Goal: Task Accomplishment & Management: Contribute content

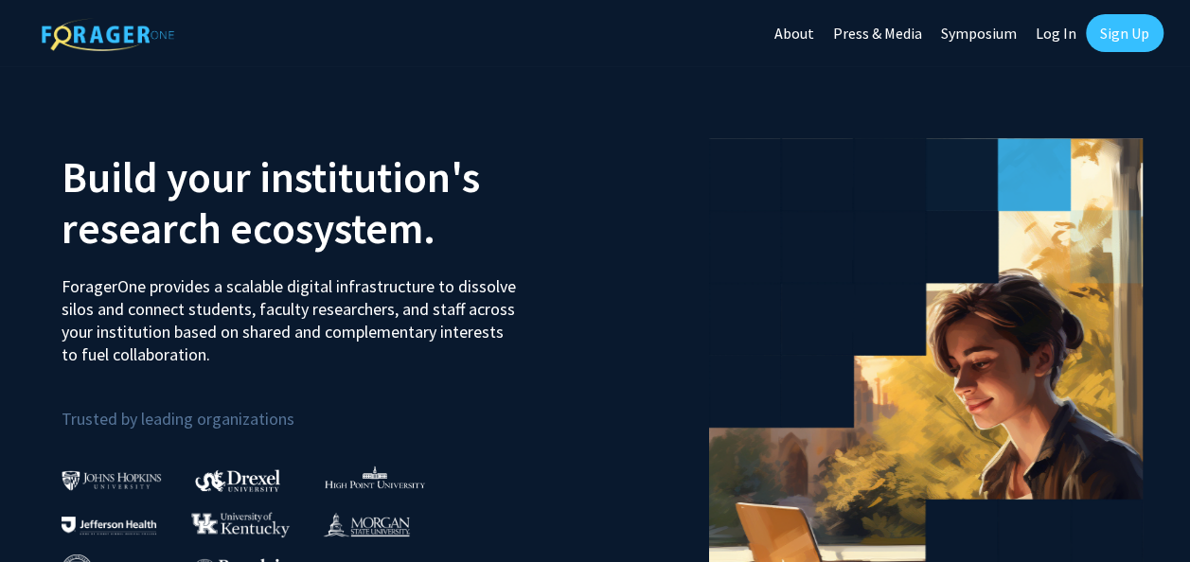
click at [1055, 32] on link "Log In" at bounding box center [1056, 33] width 60 height 66
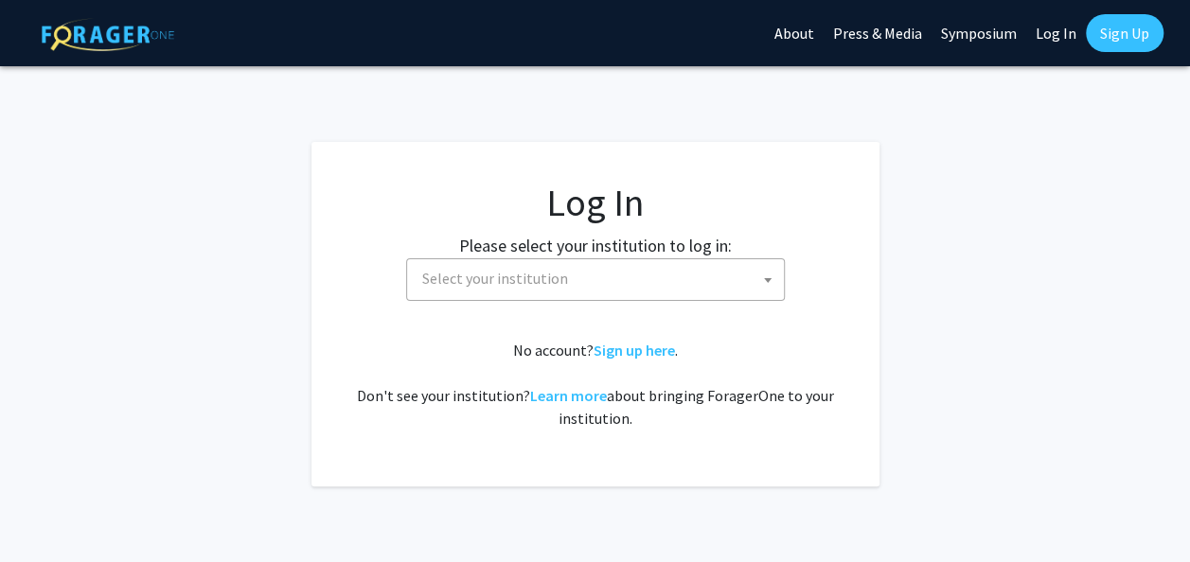
click at [767, 283] on span at bounding box center [767, 280] width 19 height 42
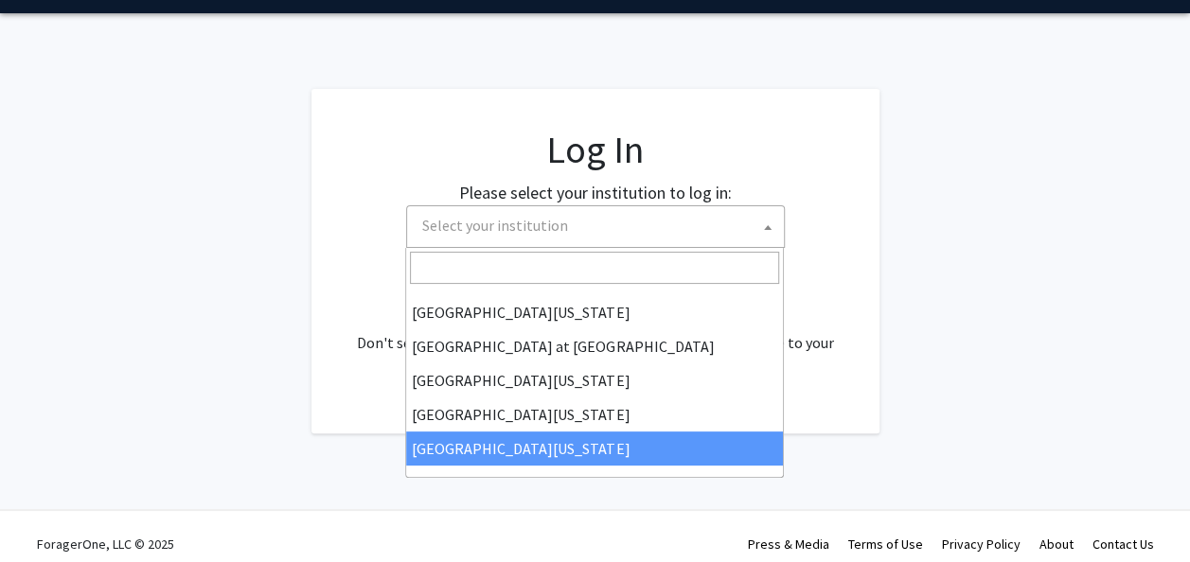
scroll to position [54, 0]
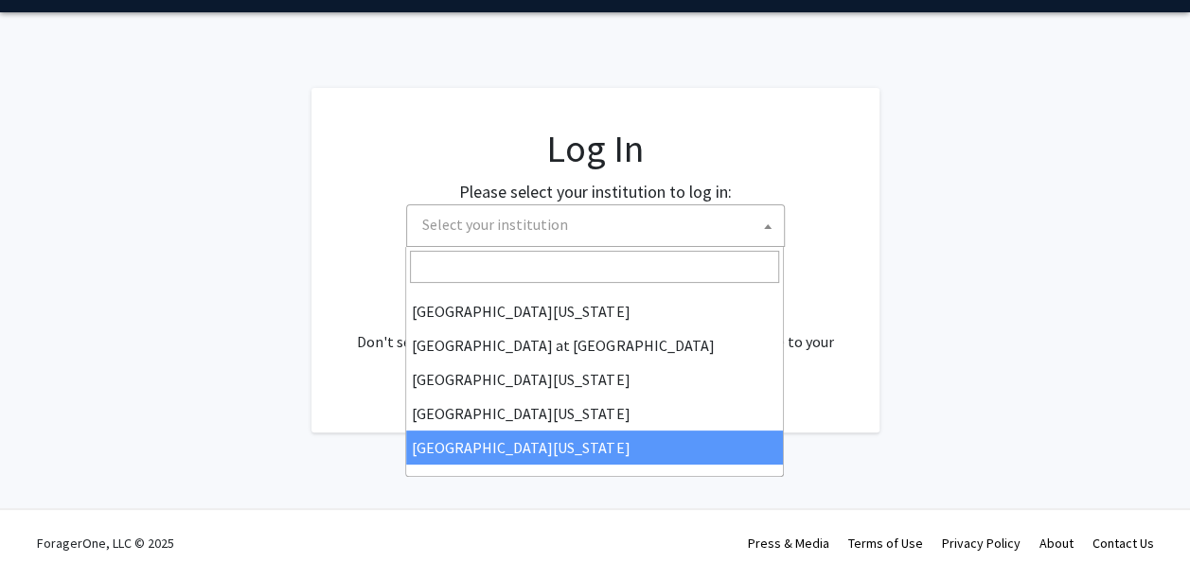
select select "33"
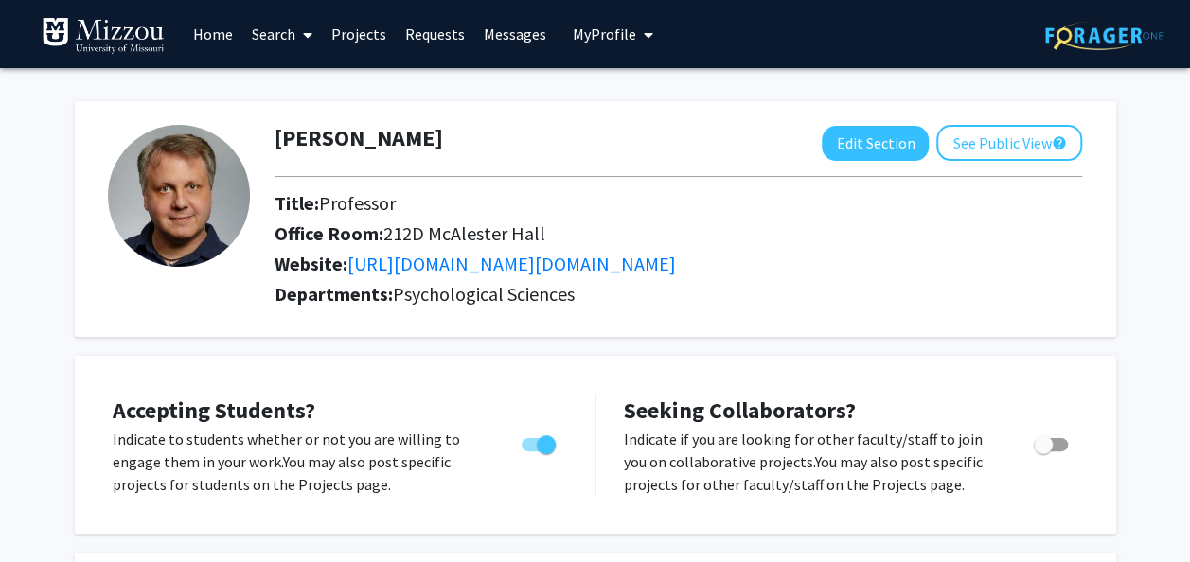
click at [342, 34] on link "Projects" at bounding box center [359, 34] width 74 height 66
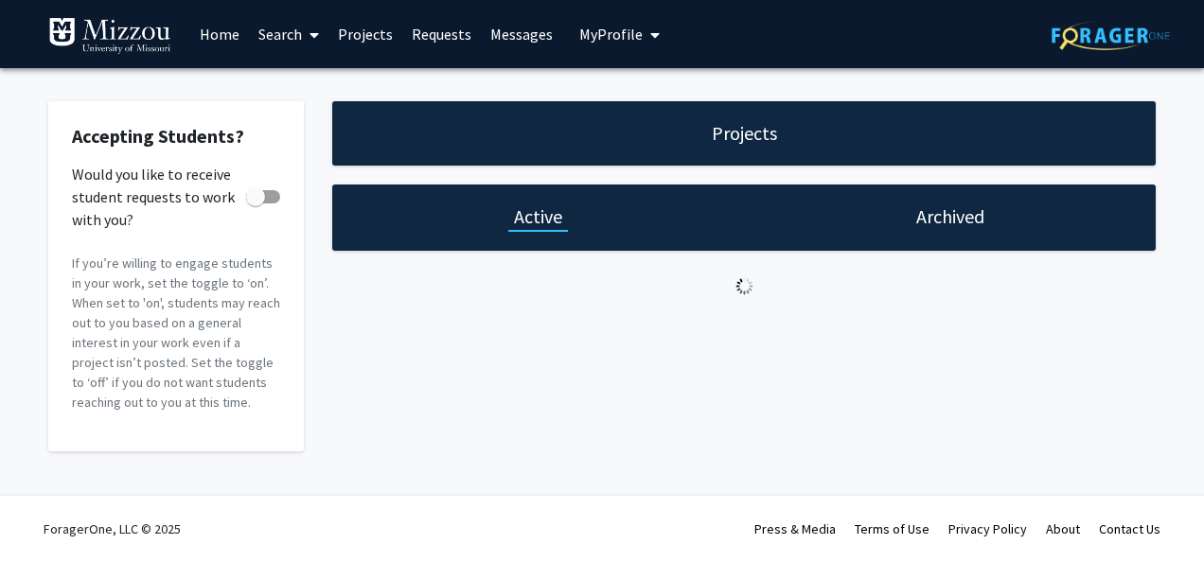
checkbox input "true"
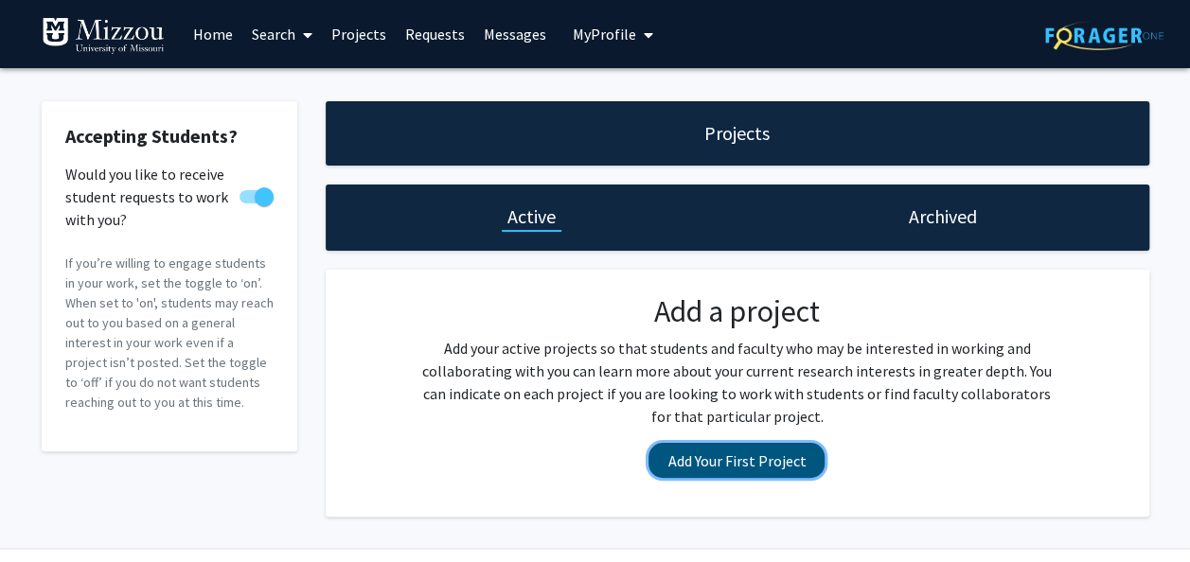
click at [683, 470] on button "Add Your First Project" at bounding box center [736, 460] width 176 height 35
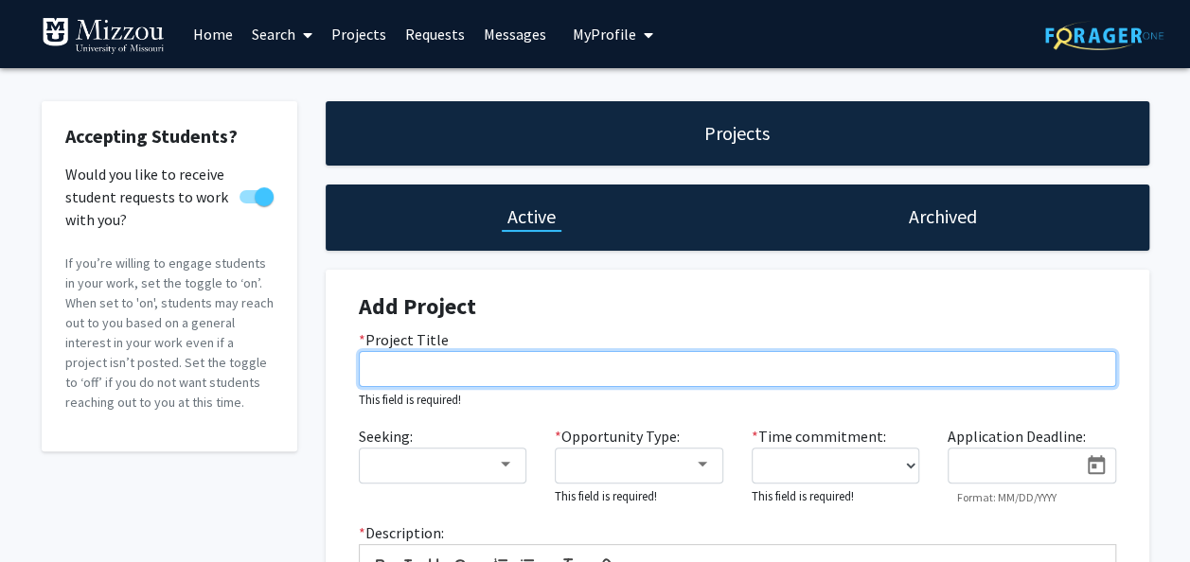
click at [538, 365] on input "* Project Title" at bounding box center [737, 369] width 757 height 36
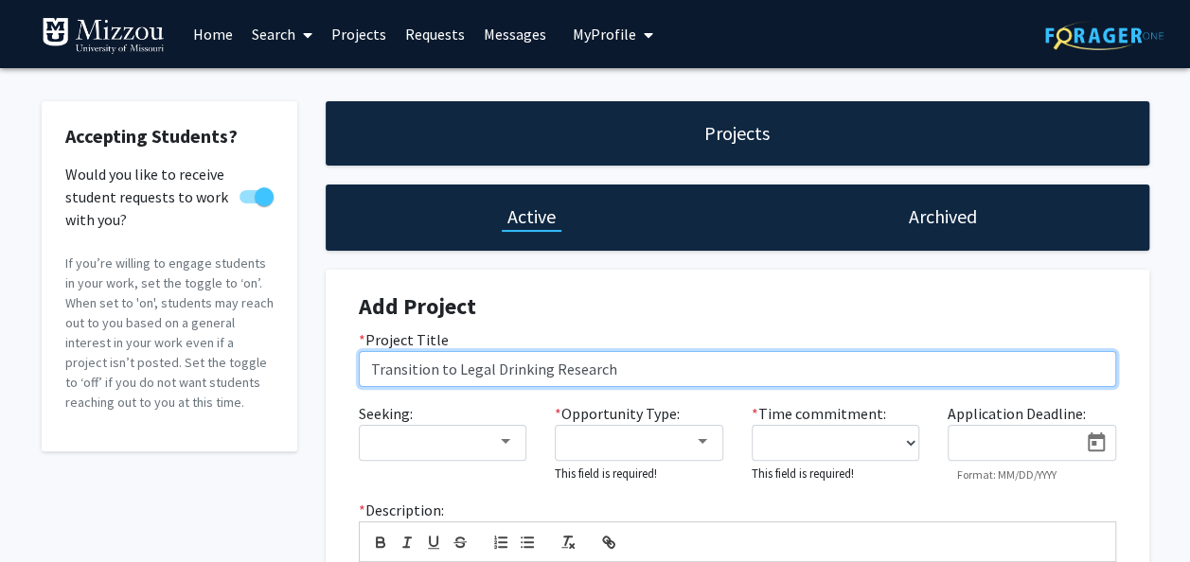
type input "Transition to Legal Drinking Research"
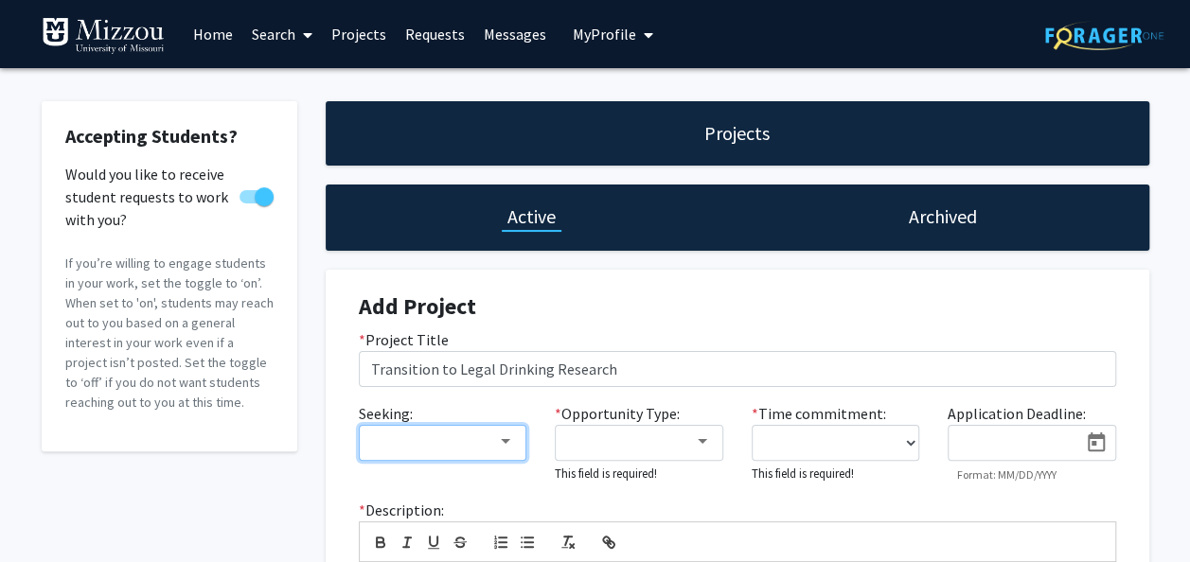
click at [513, 450] on div at bounding box center [443, 441] width 144 height 17
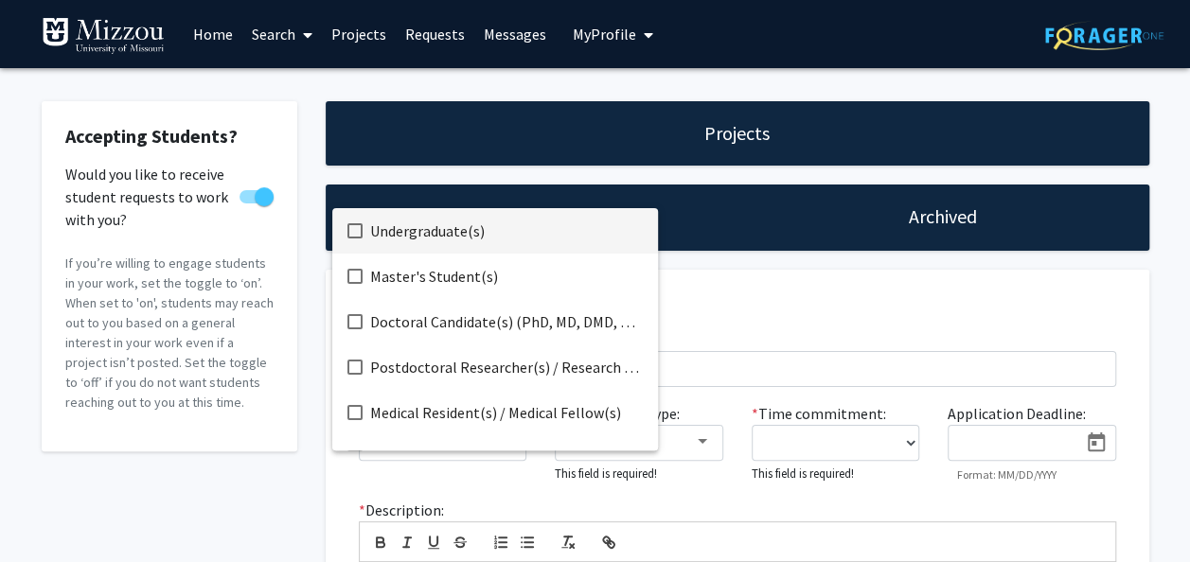
click at [453, 242] on span "Undergraduate(s)" at bounding box center [506, 230] width 273 height 45
click at [714, 365] on div at bounding box center [595, 281] width 1190 height 562
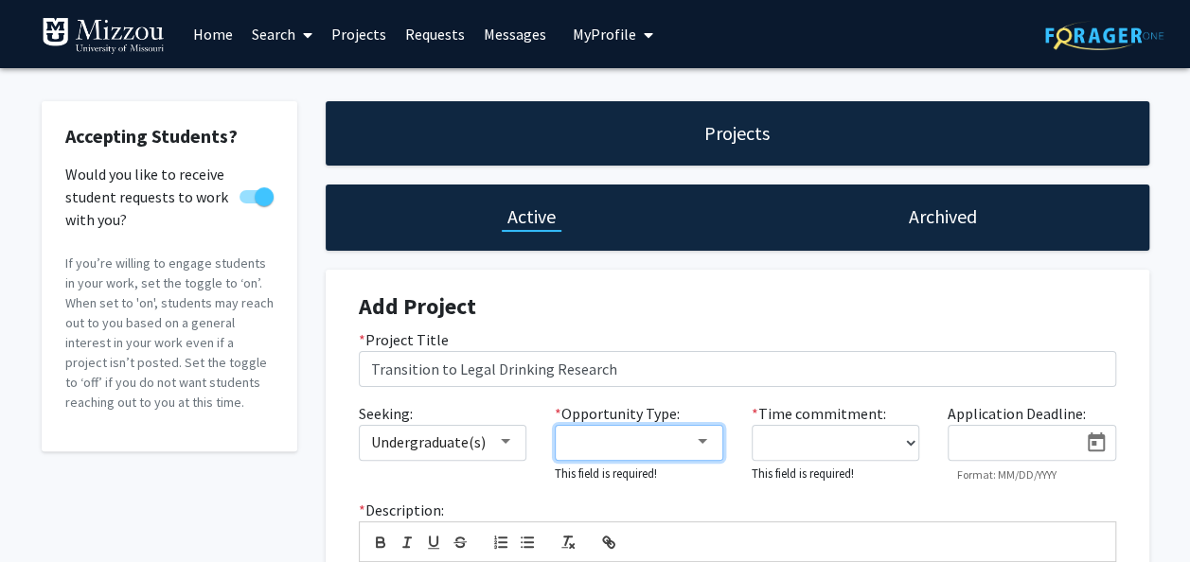
click at [698, 437] on div at bounding box center [702, 441] width 17 height 15
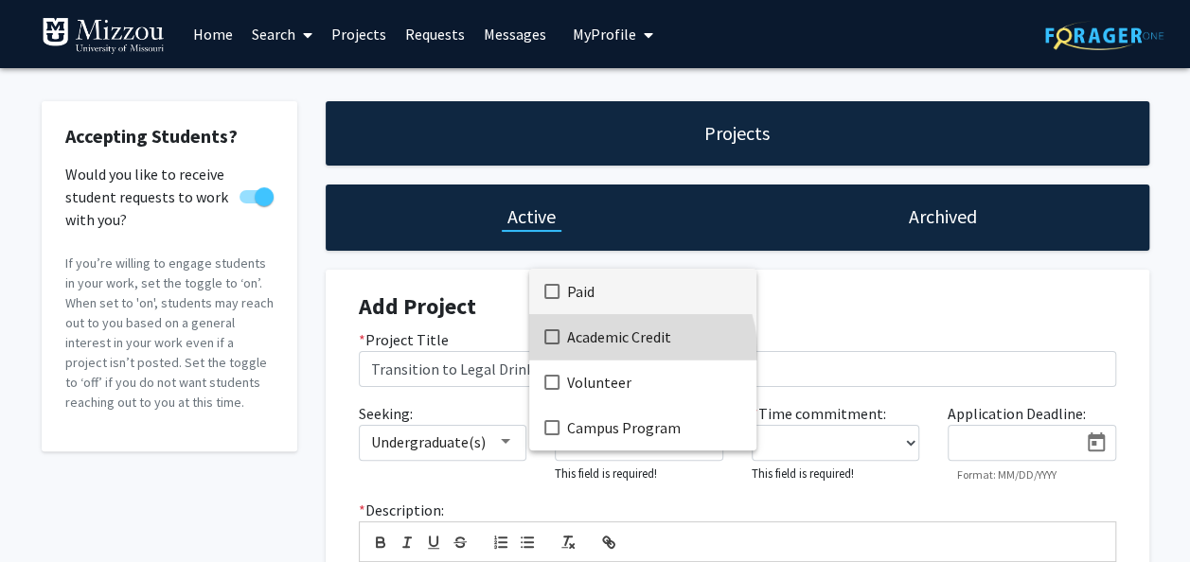
click at [635, 350] on span "Academic Credit" at bounding box center [654, 336] width 174 height 45
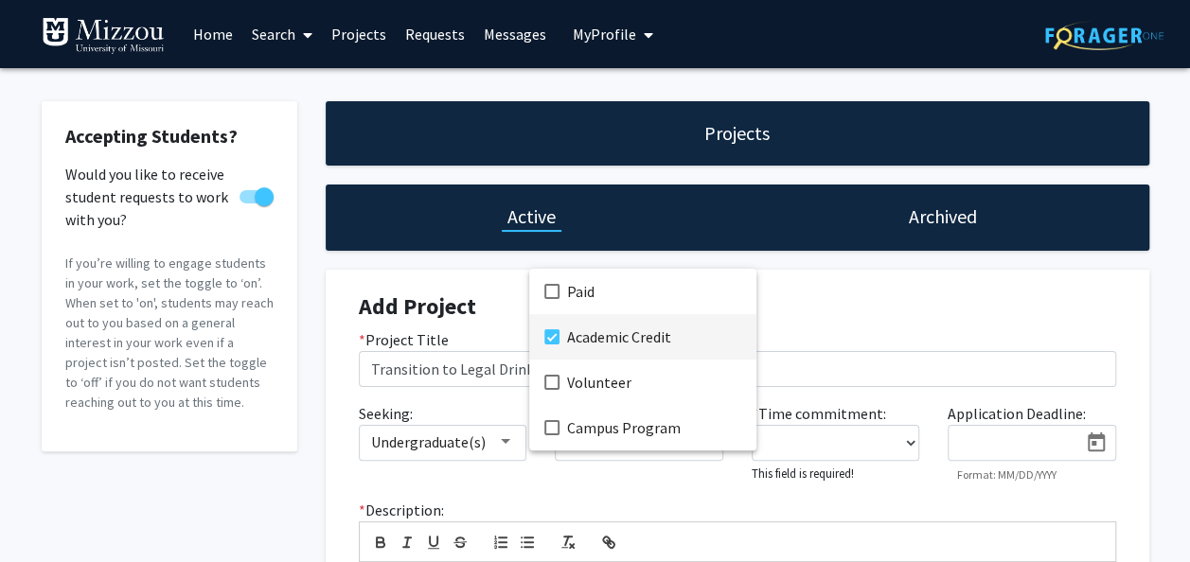
click at [848, 376] on div at bounding box center [595, 281] width 1190 height 562
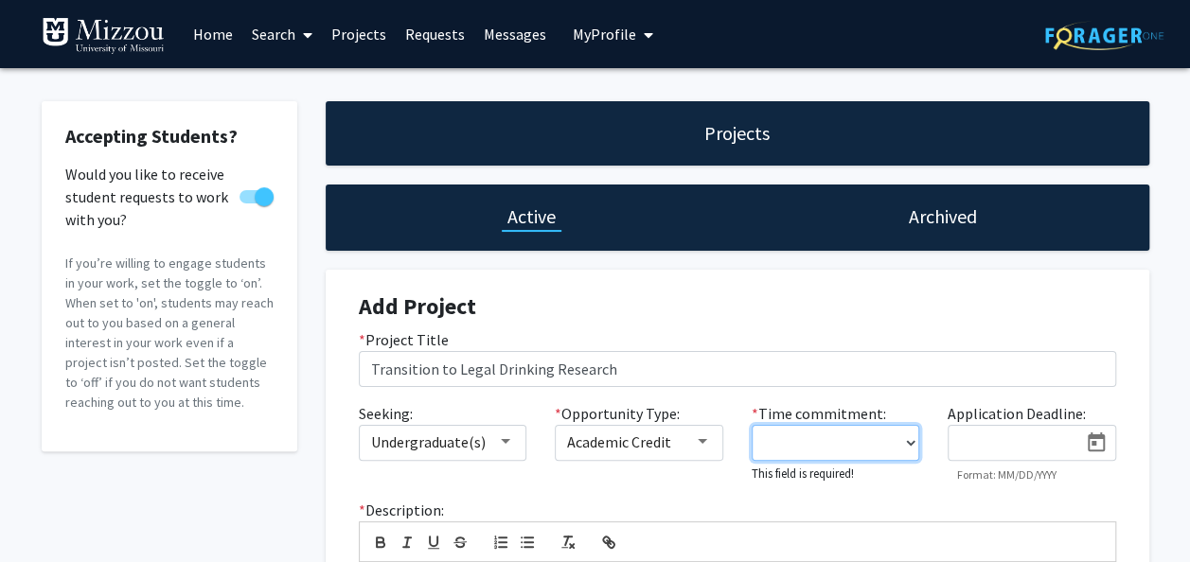
click at [886, 442] on select "0 - 5 hours/week 5 - 10 hours/week 10 - 15 hours/week 15 - 20 hours/week 20 - 3…" at bounding box center [835, 443] width 168 height 36
select select "5 - 10"
click at [751, 425] on select "0 - 5 hours/week 5 - 10 hours/week 10 - 15 hours/week 15 - 20 hours/week 20 - 3…" at bounding box center [835, 443] width 168 height 36
click at [1087, 448] on icon "Open calendar" at bounding box center [1095, 441] width 17 height 19
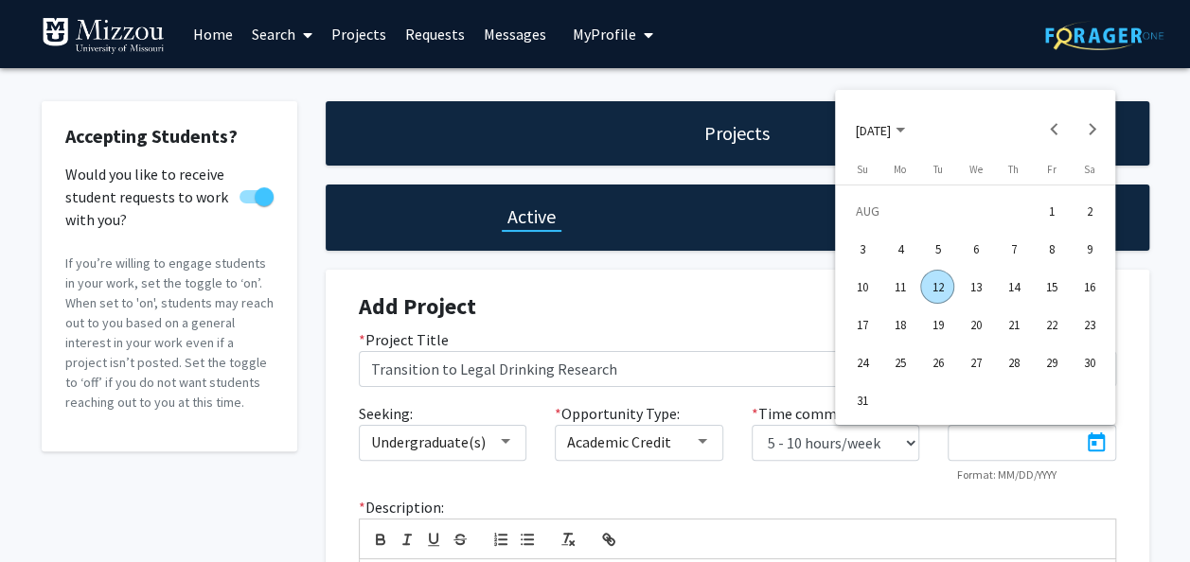
click at [817, 356] on div at bounding box center [595, 281] width 1190 height 562
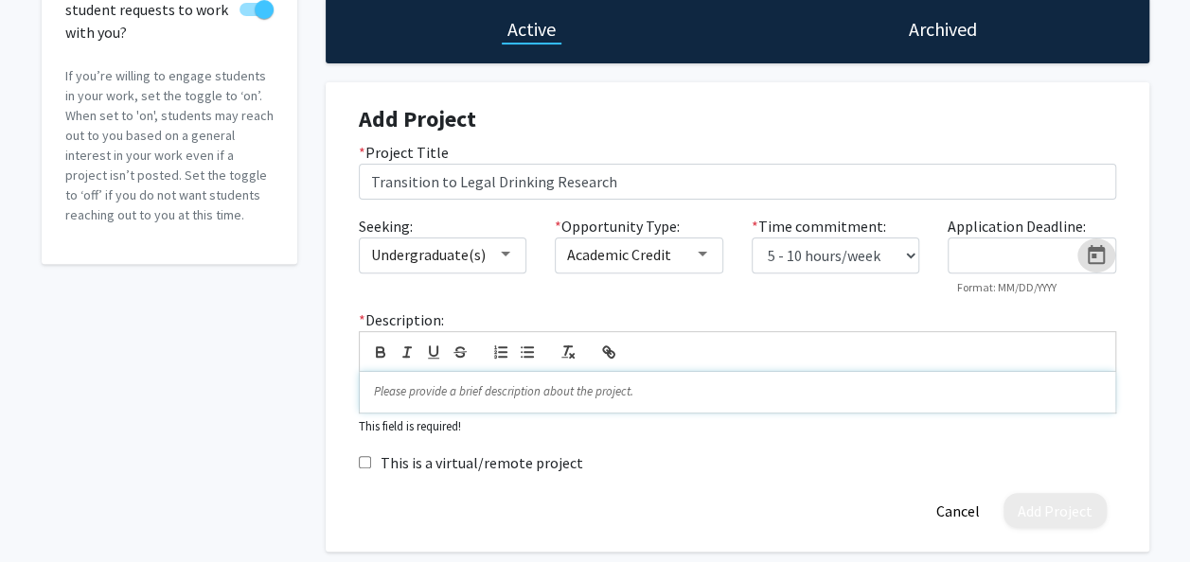
scroll to position [187, 0]
click at [634, 392] on p at bounding box center [737, 391] width 727 height 17
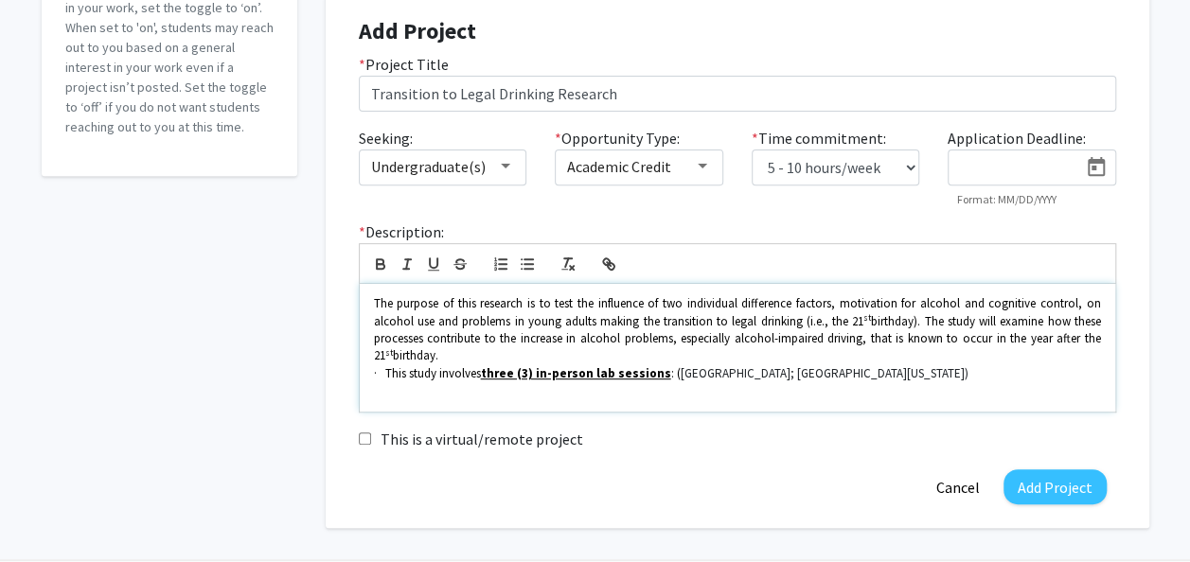
scroll to position [0, 0]
click at [386, 379] on span "· This study involves" at bounding box center [427, 373] width 107 height 16
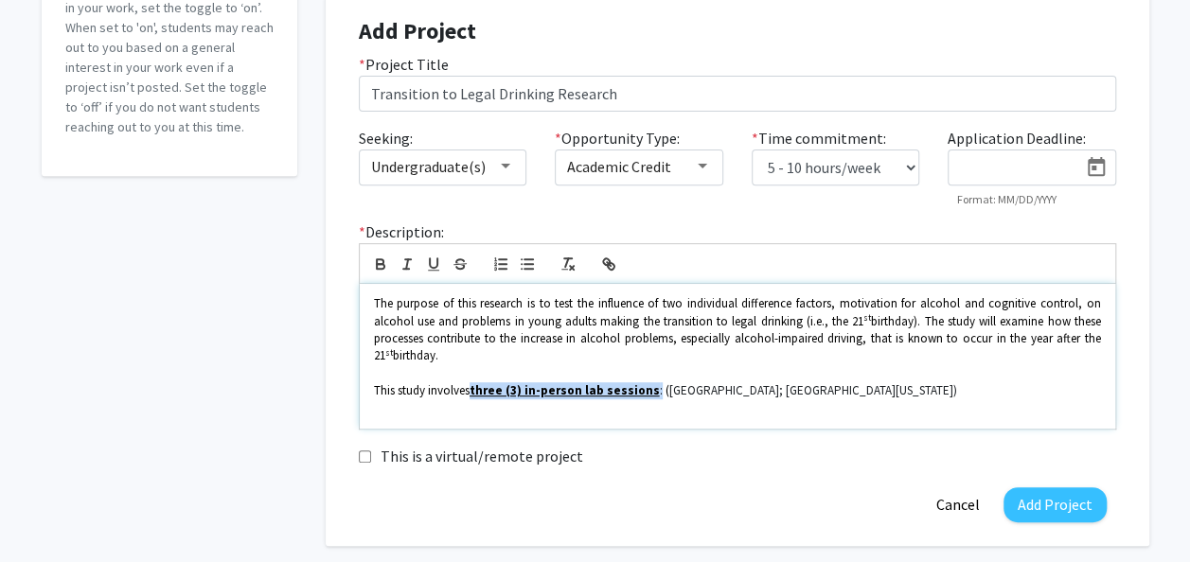
drag, startPoint x: 474, startPoint y: 393, endPoint x: 644, endPoint y: 397, distance: 169.5
click at [644, 397] on p "﻿ This study involves three (3) in-person lab sessions : ( 121 Psychology Build…" at bounding box center [737, 390] width 727 height 17
drag, startPoint x: 609, startPoint y: 392, endPoint x: 583, endPoint y: 388, distance: 26.8
click at [583, 388] on u "three (3) in-person lab sessions" at bounding box center [564, 390] width 190 height 16
click at [382, 271] on icon "button" at bounding box center [380, 264] width 17 height 17
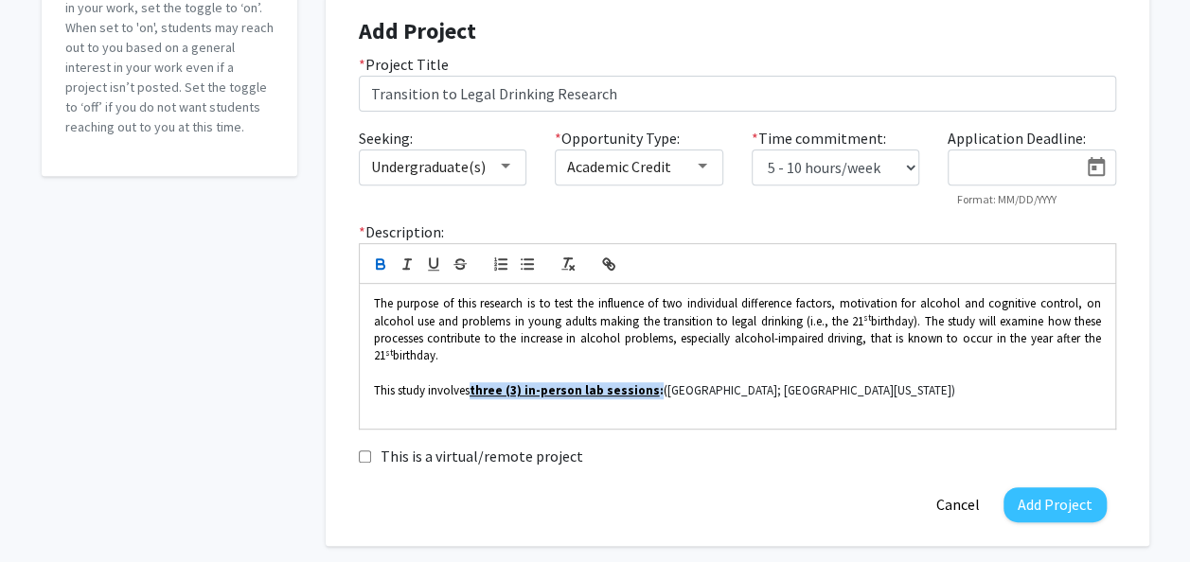
click at [382, 271] on icon "button" at bounding box center [380, 264] width 17 height 17
click at [471, 347] on p "The purpose of this research is to test the influence of two individual differe…" at bounding box center [737, 330] width 727 height 70
click at [643, 392] on p "This study involves three (3) in-person lab sessions : ( 121 Psychology Buildin…" at bounding box center [737, 390] width 727 height 17
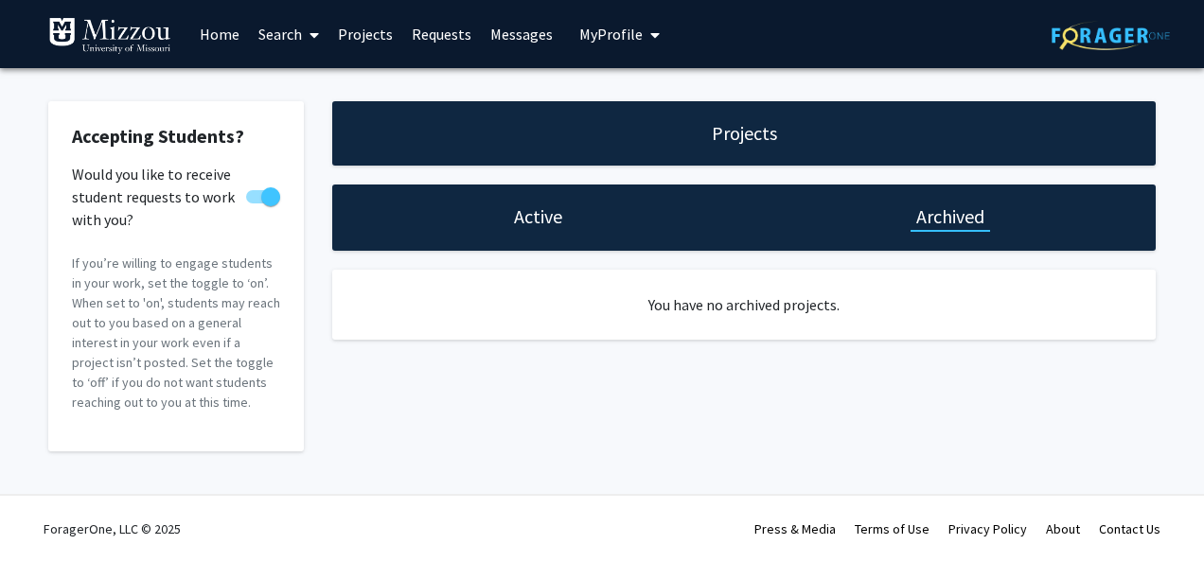
click at [560, 216] on h1 "Active" at bounding box center [538, 216] width 48 height 26
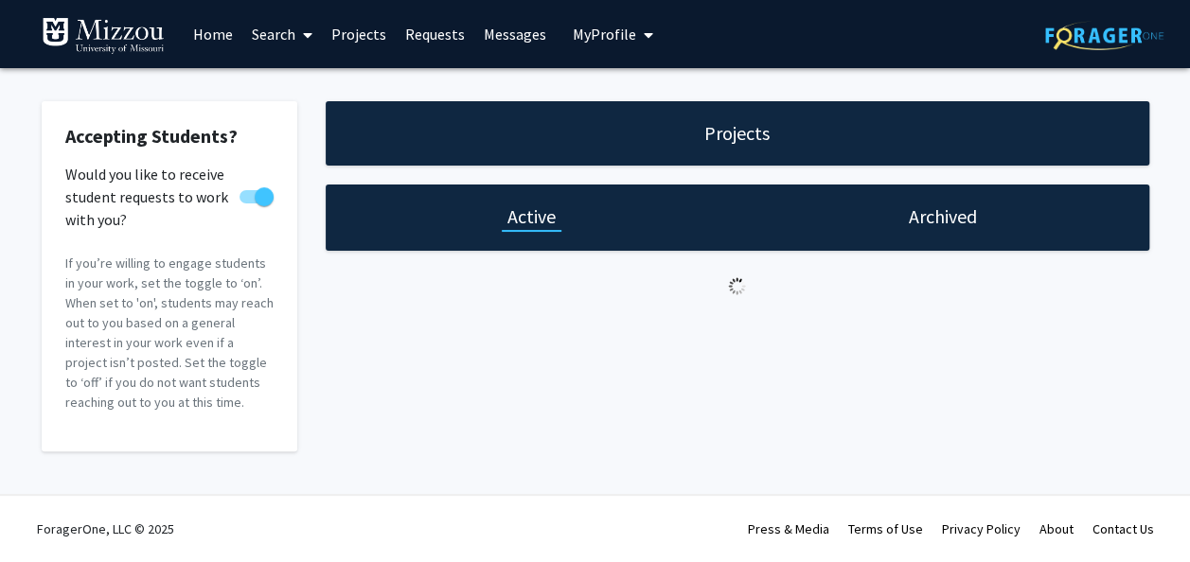
select select "5 - 10"
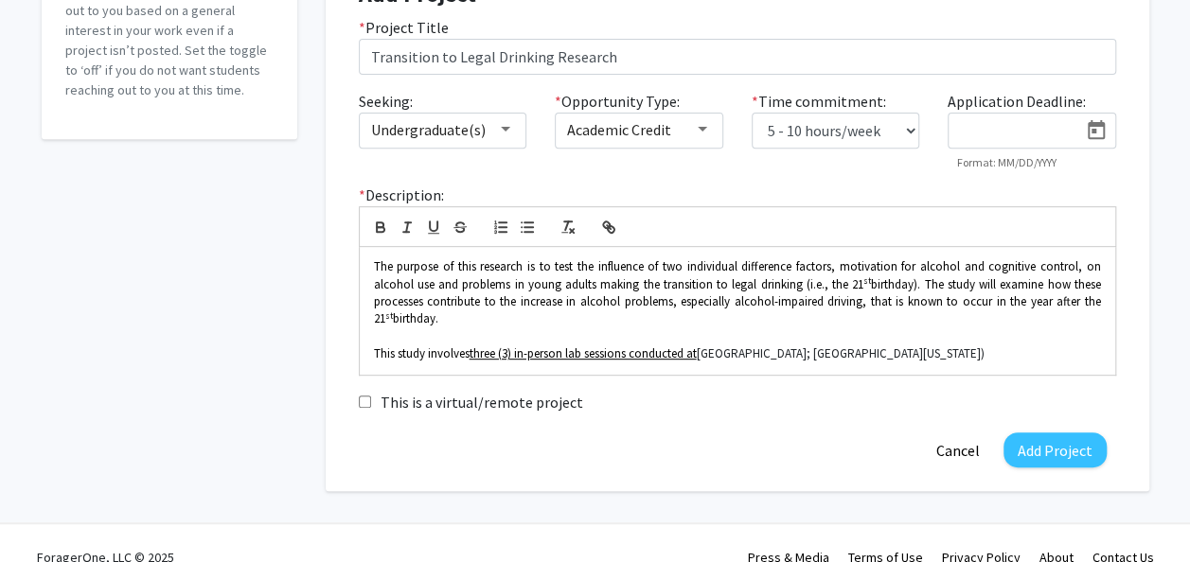
scroll to position [341, 0]
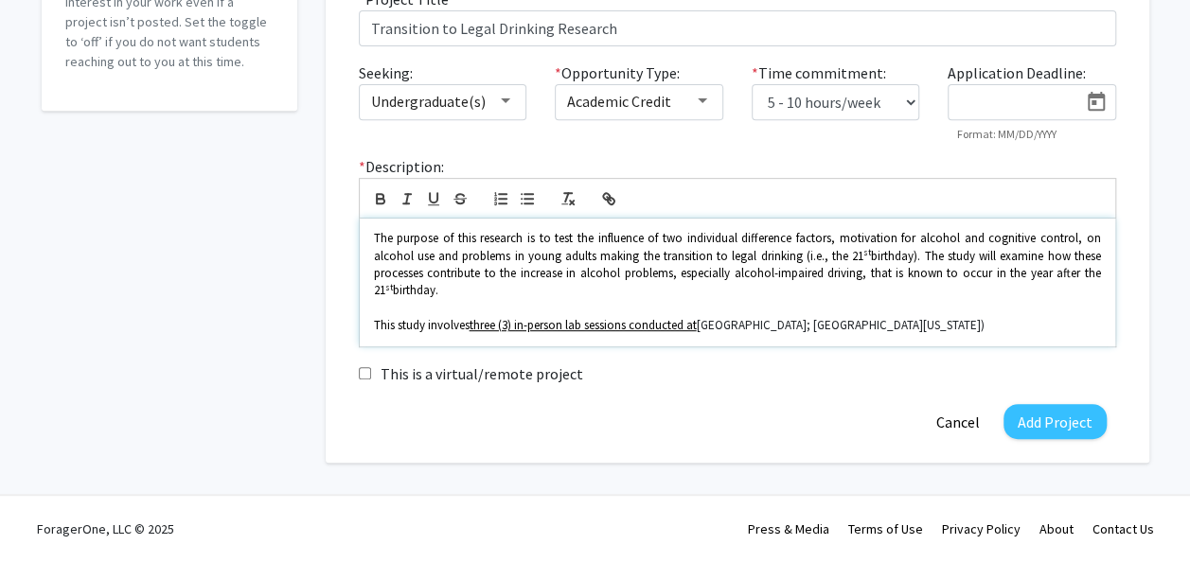
click at [1086, 324] on p "This study involves three (3) in-person lab sessions conducted at [GEOGRAPHIC_D…" at bounding box center [737, 325] width 727 height 17
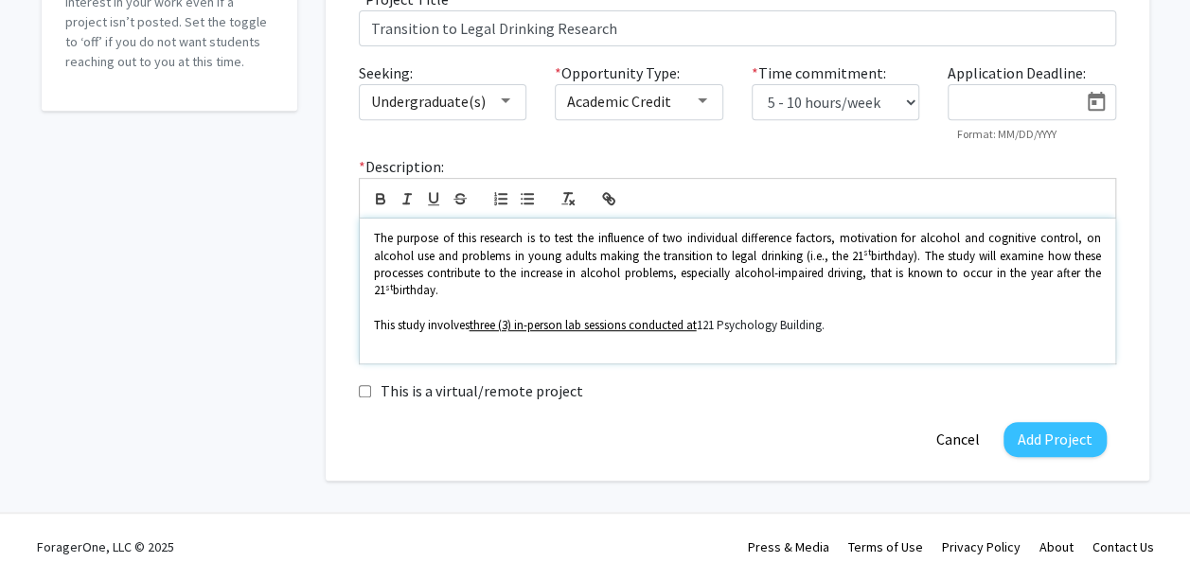
drag, startPoint x: 469, startPoint y: 326, endPoint x: 704, endPoint y: 333, distance: 234.8
click at [704, 333] on p "This study involves three (3) in-person lab sessions conducted at [GEOGRAPHIC_D…" at bounding box center [737, 325] width 727 height 17
click at [438, 202] on icon "button" at bounding box center [433, 198] width 17 height 17
click at [432, 197] on icon "button" at bounding box center [433, 198] width 17 height 17
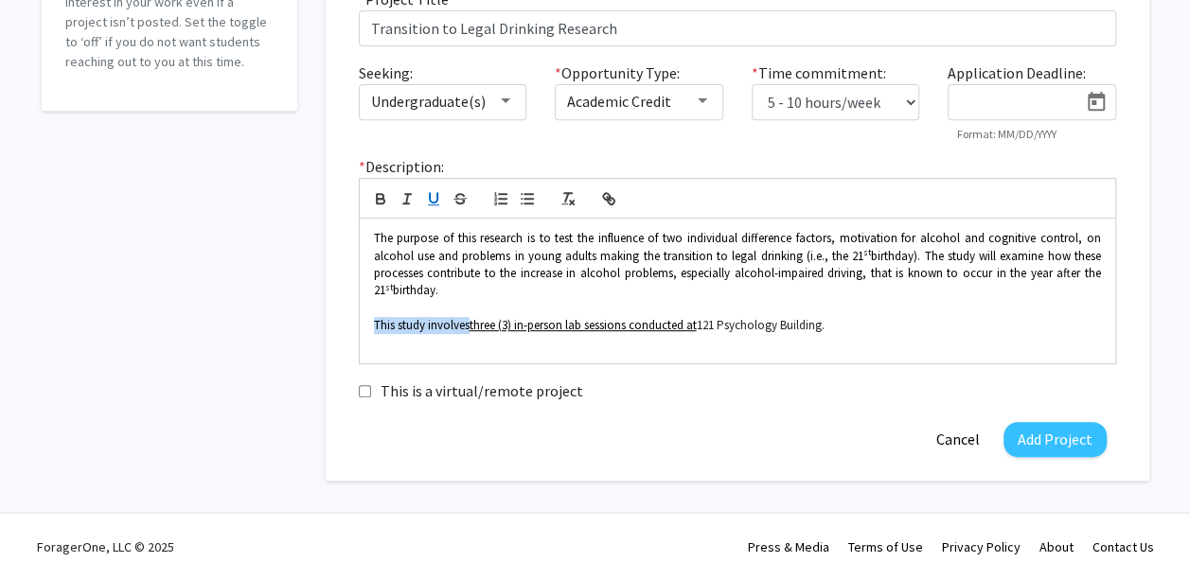
click at [432, 196] on icon "button" at bounding box center [433, 198] width 17 height 17
click at [424, 346] on p at bounding box center [737, 343] width 727 height 17
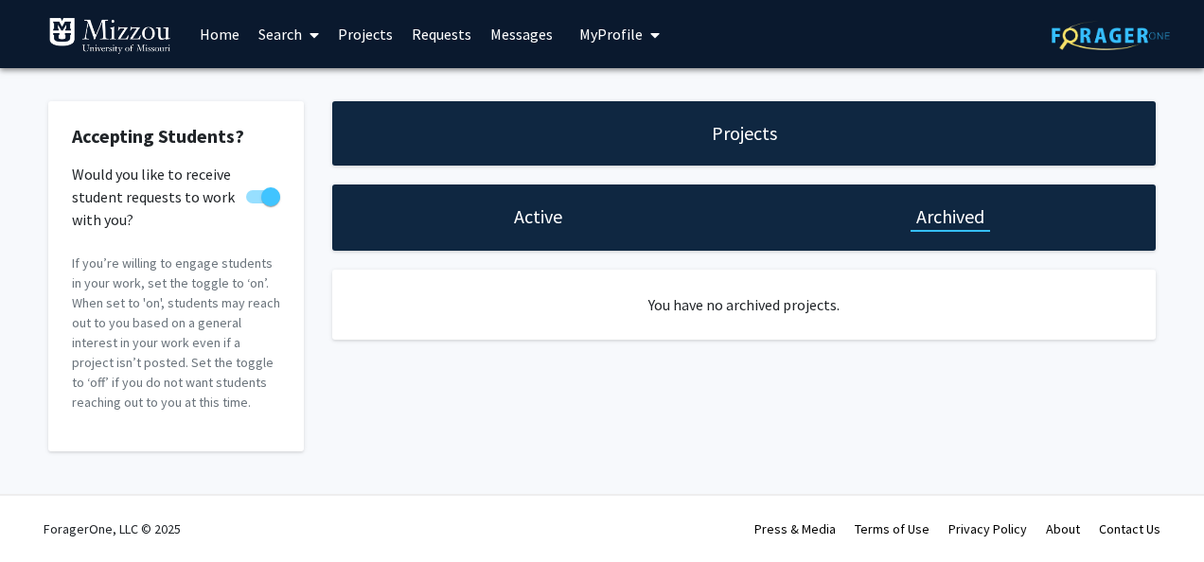
click at [561, 232] on div "Active" at bounding box center [538, 218] width 412 height 66
click at [555, 220] on h1 "Active" at bounding box center [538, 216] width 48 height 26
select select "5 - 10"
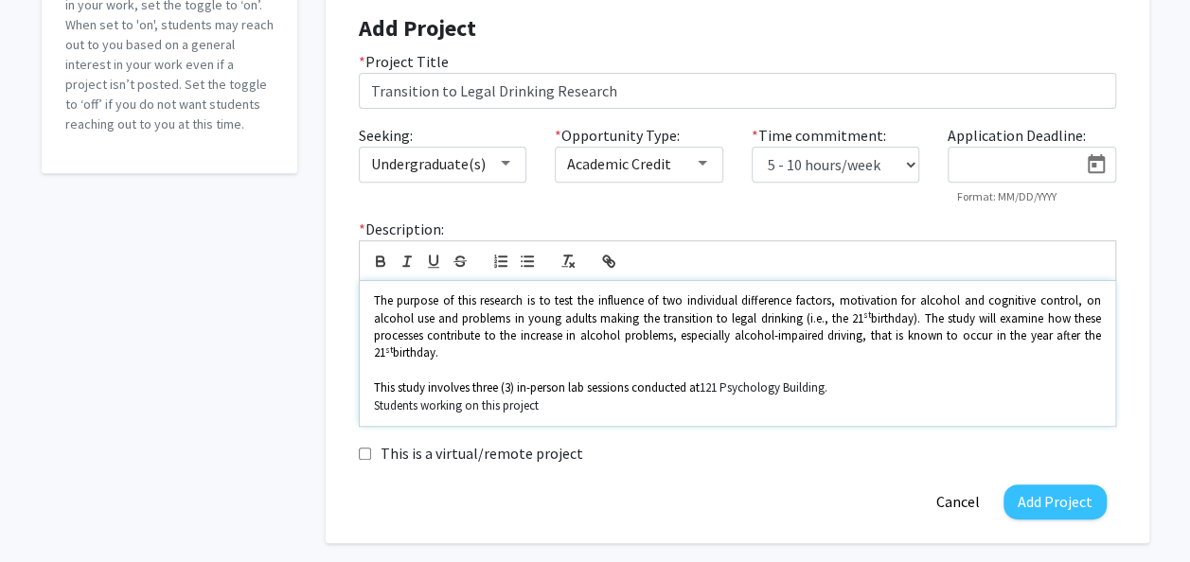
click at [598, 407] on p "Students working on this project" at bounding box center [737, 405] width 727 height 17
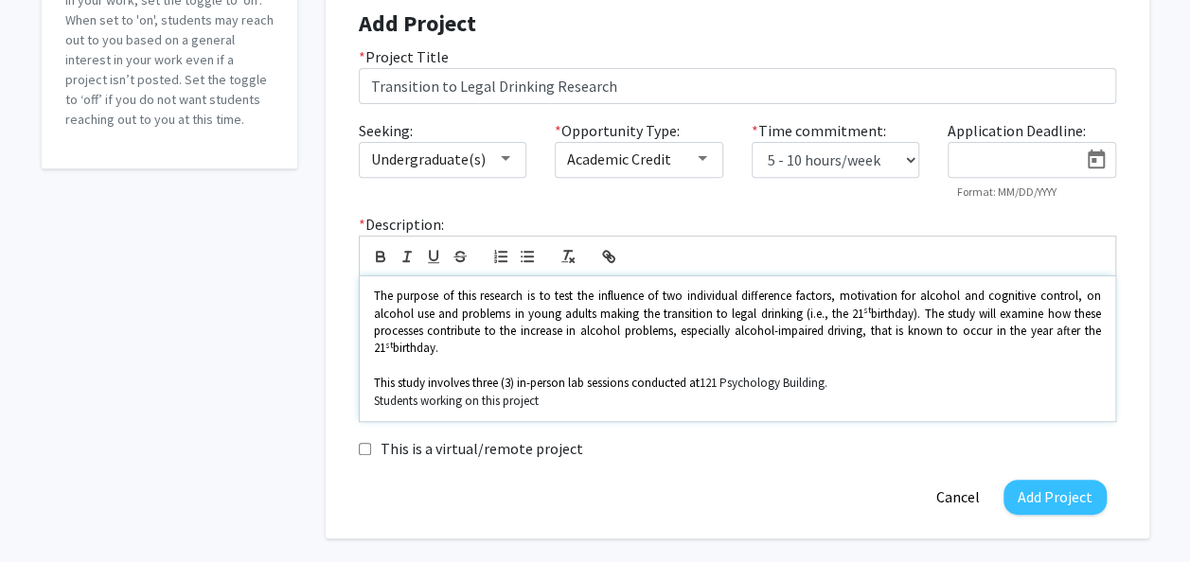
scroll to position [284, 0]
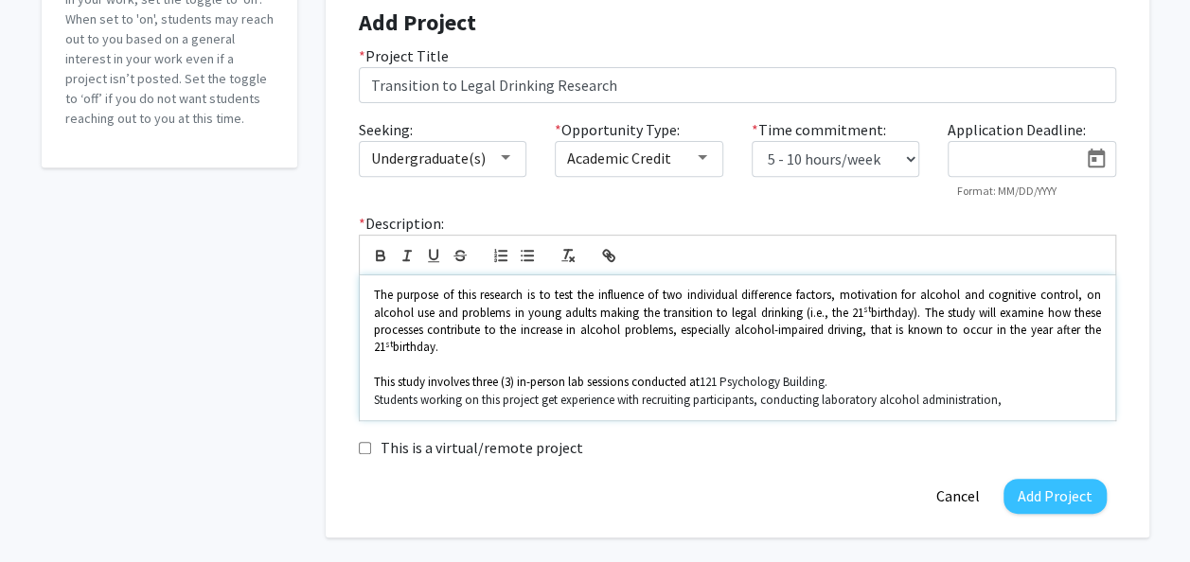
click at [1009, 392] on p "Students working on this project get experience with recruiting participants, c…" at bounding box center [737, 400] width 727 height 17
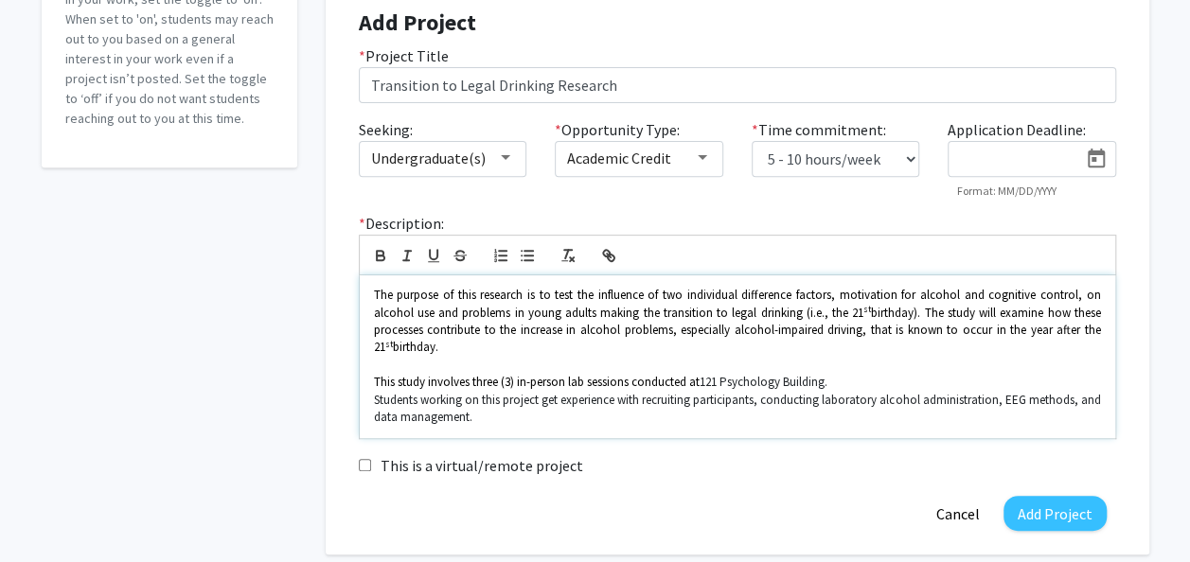
click at [843, 386] on p "This study involves three (3) in-person lab sessions conducted at [GEOGRAPHIC_D…" at bounding box center [737, 382] width 727 height 17
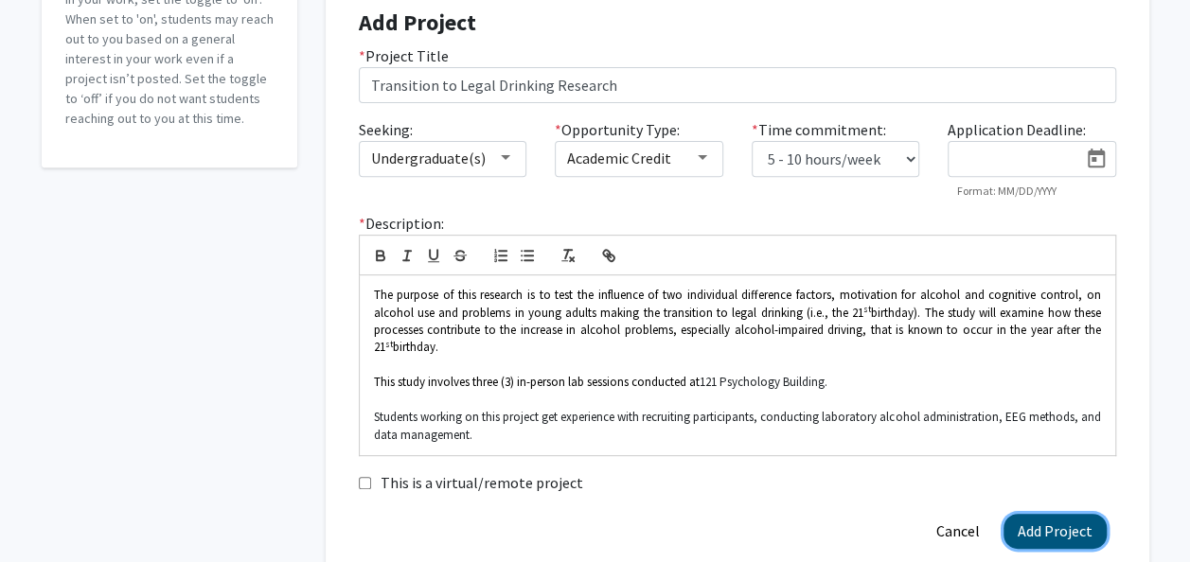
click at [1073, 522] on button "Add Project" at bounding box center [1054, 531] width 103 height 35
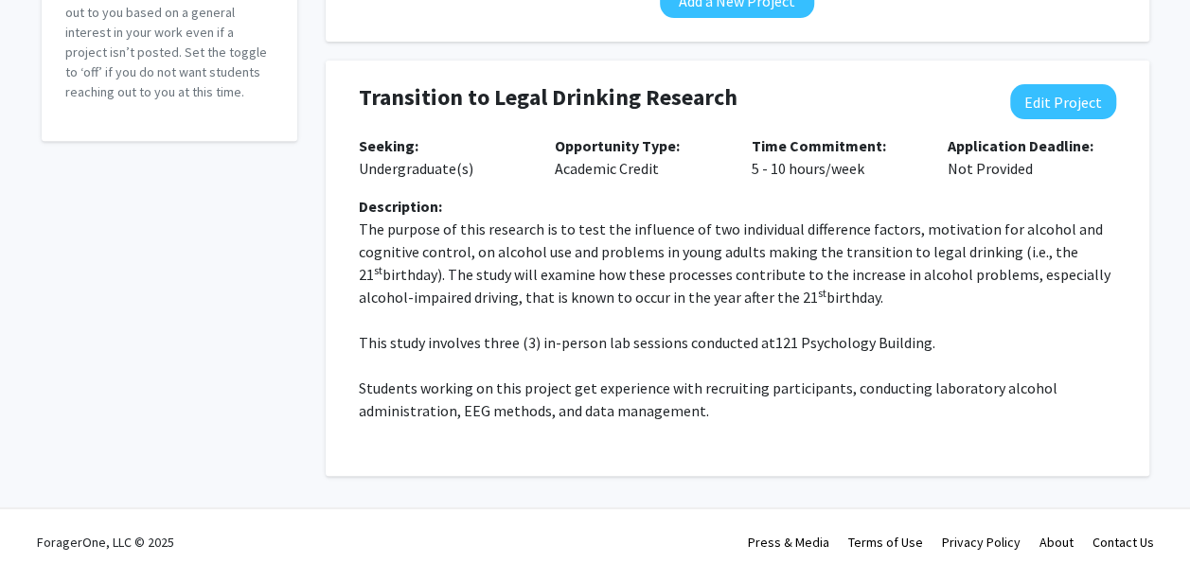
scroll to position [310, 0]
